Goal: Complete application form

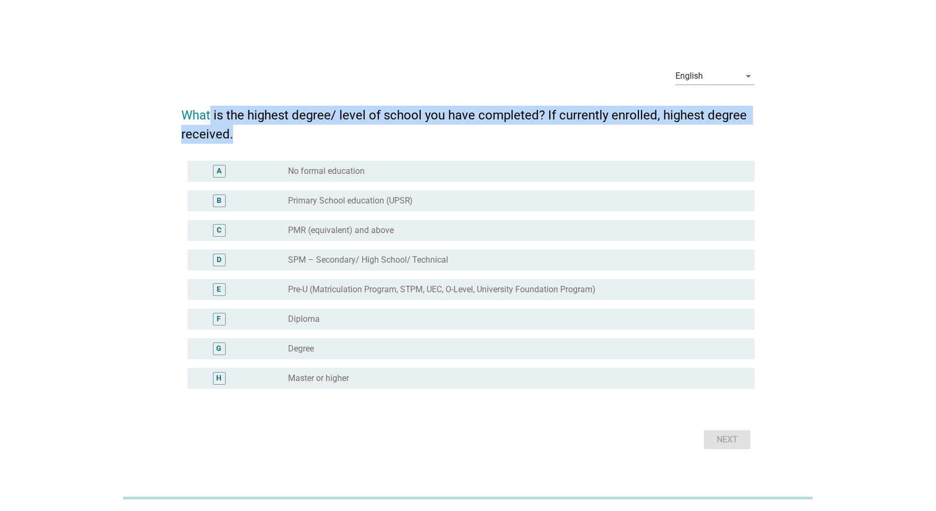
drag, startPoint x: 210, startPoint y: 115, endPoint x: 260, endPoint y: 133, distance: 53.3
click at [260, 133] on h2 "What is the highest degree/ level of school you have completed? If currently en…" at bounding box center [467, 119] width 573 height 49
drag, startPoint x: 260, startPoint y: 128, endPoint x: 164, endPoint y: 109, distance: 97.6
click at [164, 109] on div "English arrow_drop_down What is the highest degree/ level of school you have co…" at bounding box center [467, 256] width 885 height 410
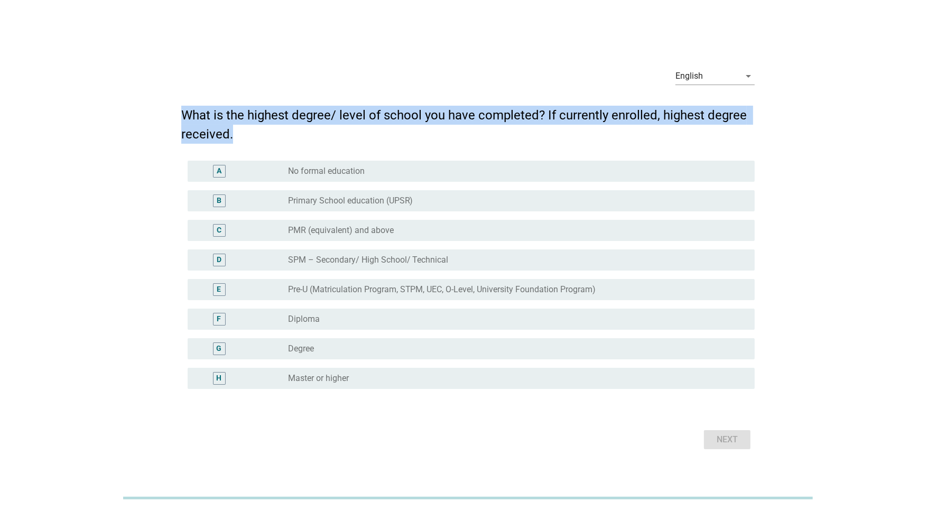
drag, startPoint x: 164, startPoint y: 109, endPoint x: 337, endPoint y: 123, distance: 172.8
click at [337, 123] on h2 "What is the highest degree/ level of school you have completed? If currently en…" at bounding box center [467, 119] width 573 height 49
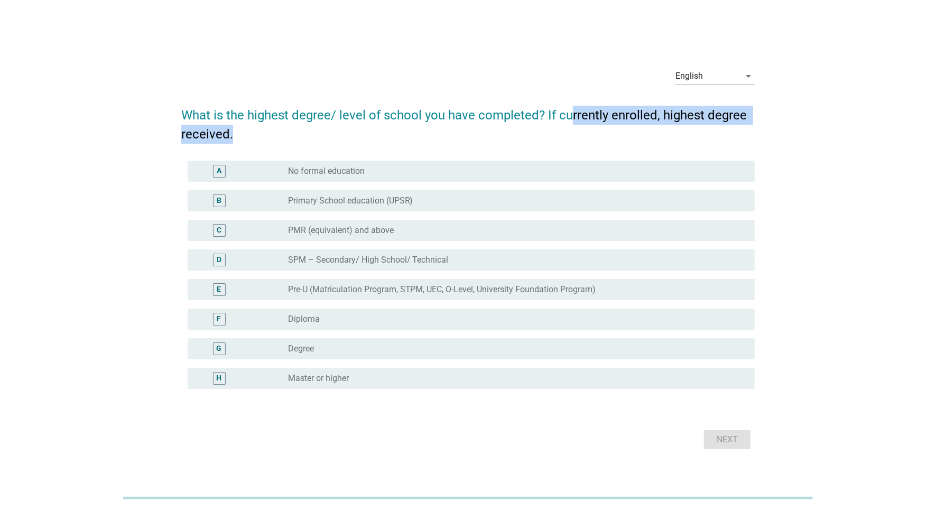
drag, startPoint x: 567, startPoint y: 114, endPoint x: 576, endPoint y: 126, distance: 15.0
click at [576, 126] on h2 "What is the highest degree/ level of school you have completed? If currently en…" at bounding box center [467, 119] width 573 height 49
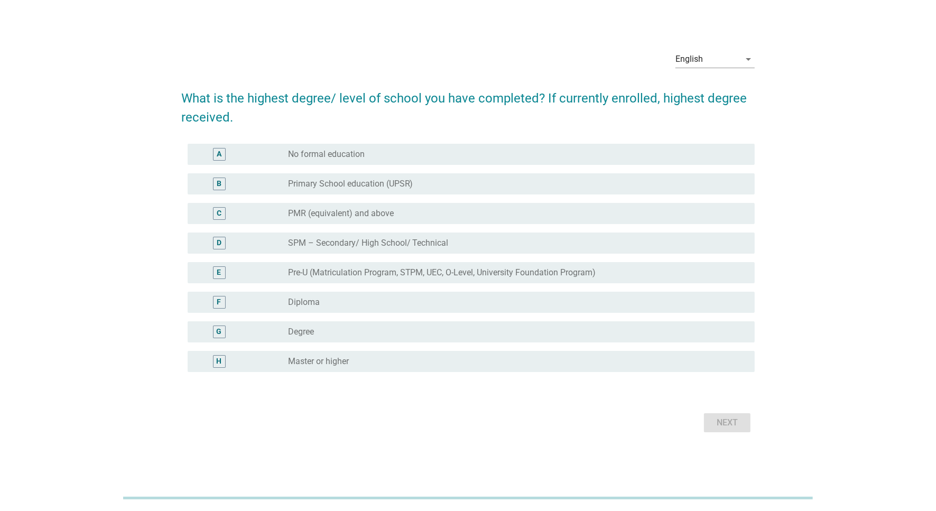
scroll to position [25, 0]
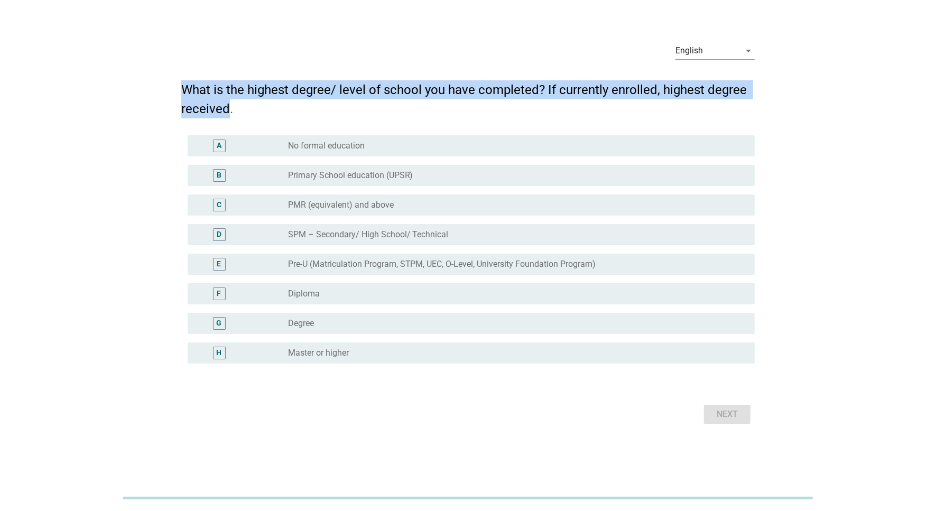
drag, startPoint x: 186, startPoint y: 85, endPoint x: 230, endPoint y: 104, distance: 48.3
click at [230, 104] on h2 "What is the highest degree/ level of school you have completed? If currently en…" at bounding box center [467, 94] width 573 height 49
click at [231, 105] on h2 "What is the highest degree/ level of school you have completed? If currently en…" at bounding box center [467, 94] width 573 height 49
